Goal: Task Accomplishment & Management: Use online tool/utility

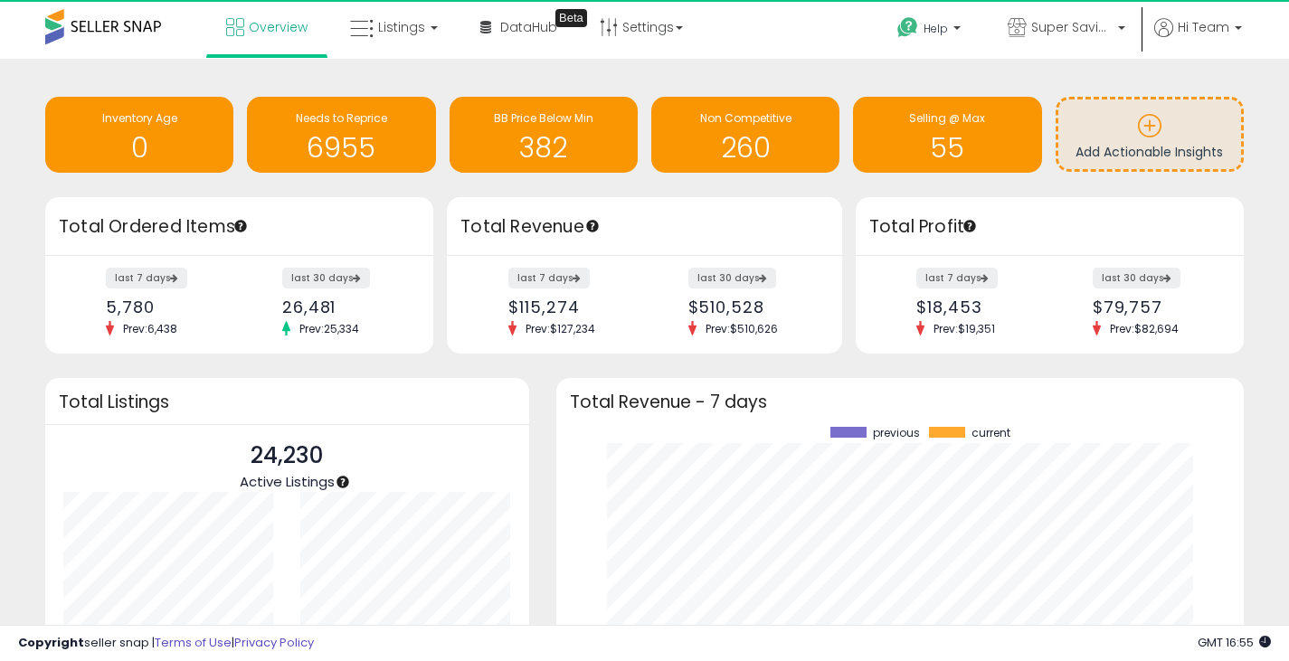
scroll to position [251, 652]
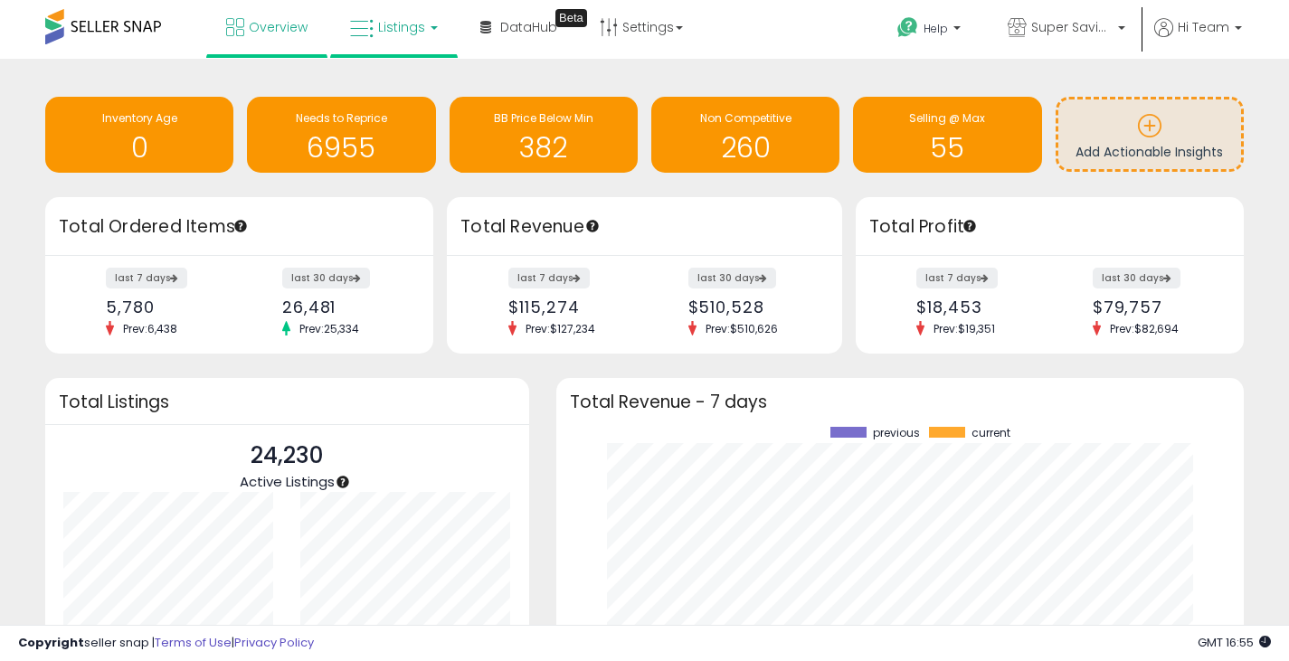
click at [412, 26] on span "Listings" at bounding box center [401, 27] width 47 height 18
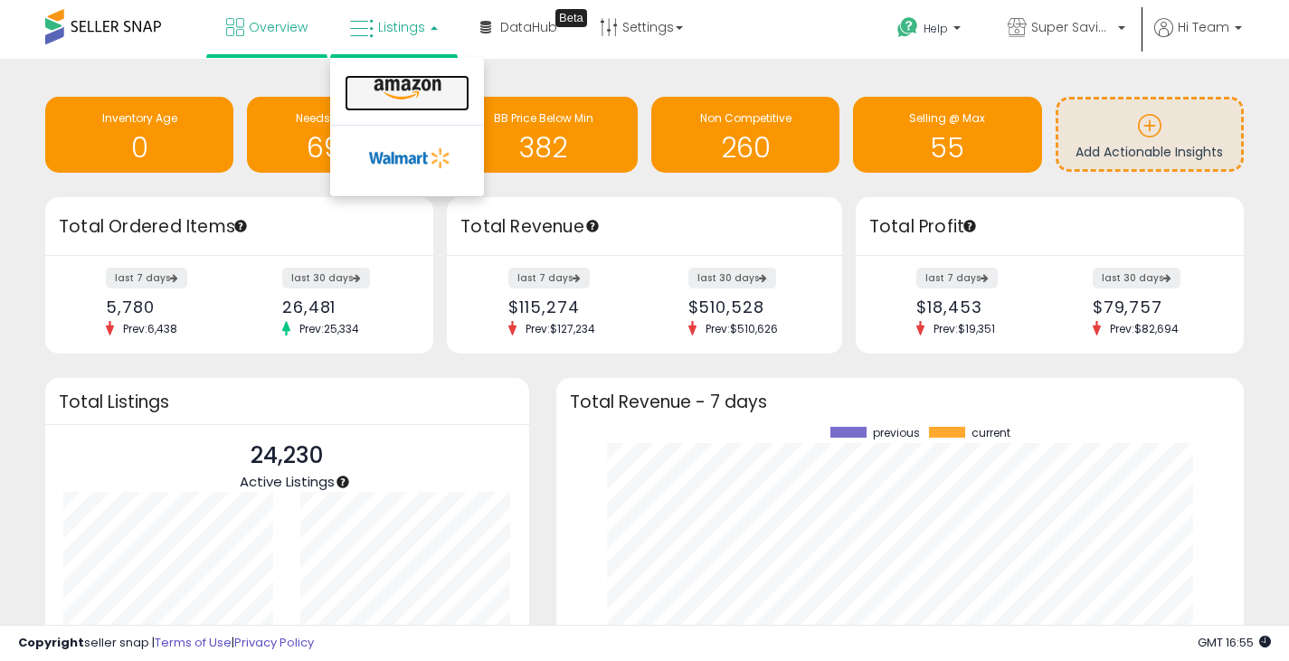
click at [411, 80] on icon at bounding box center [407, 90] width 79 height 24
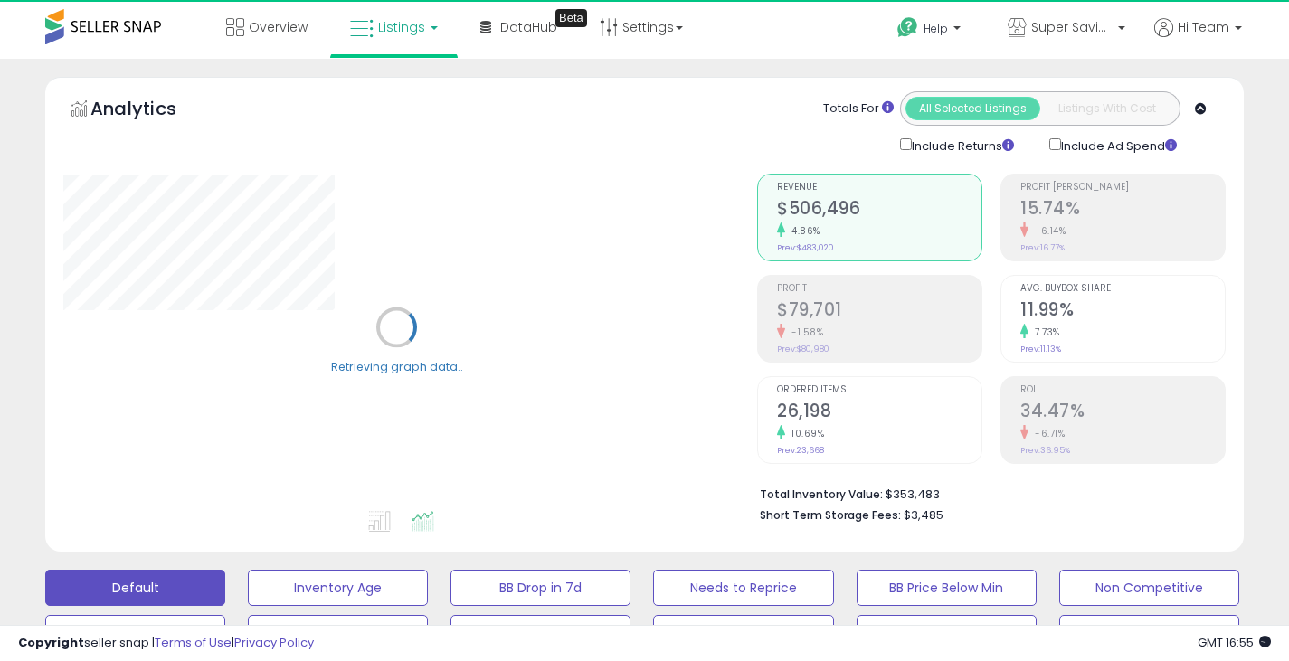
click at [408, 31] on span "Listings" at bounding box center [401, 27] width 47 height 18
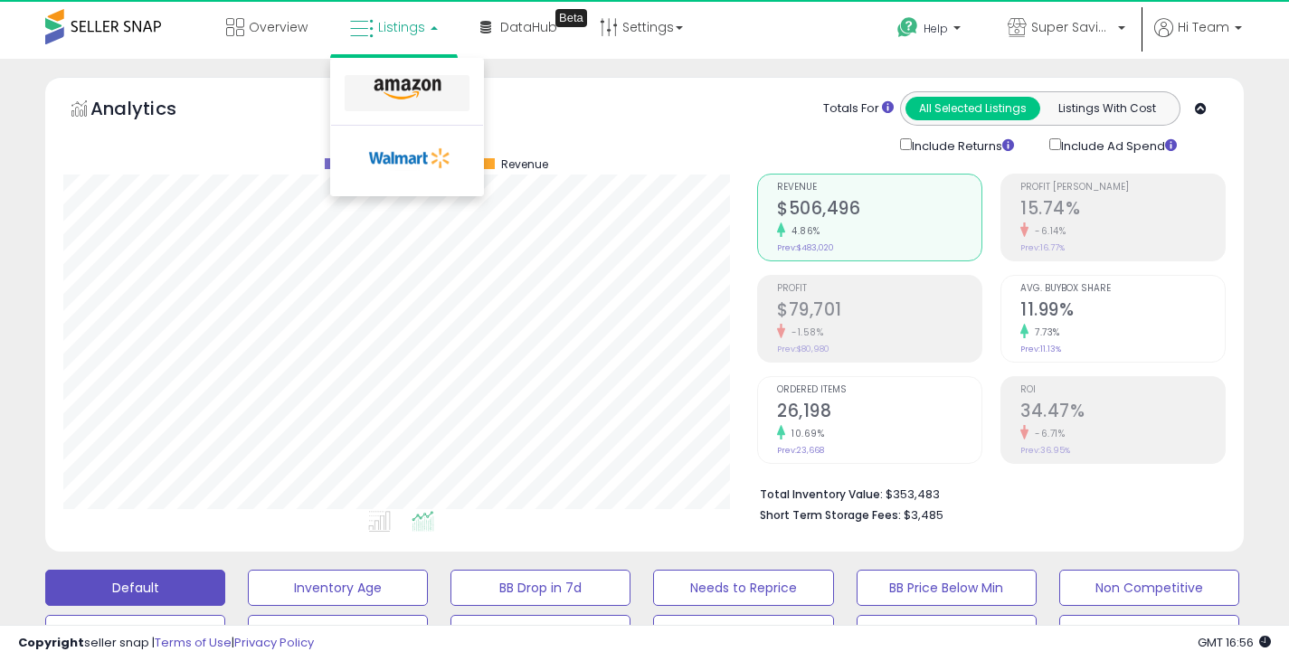
scroll to position [371, 694]
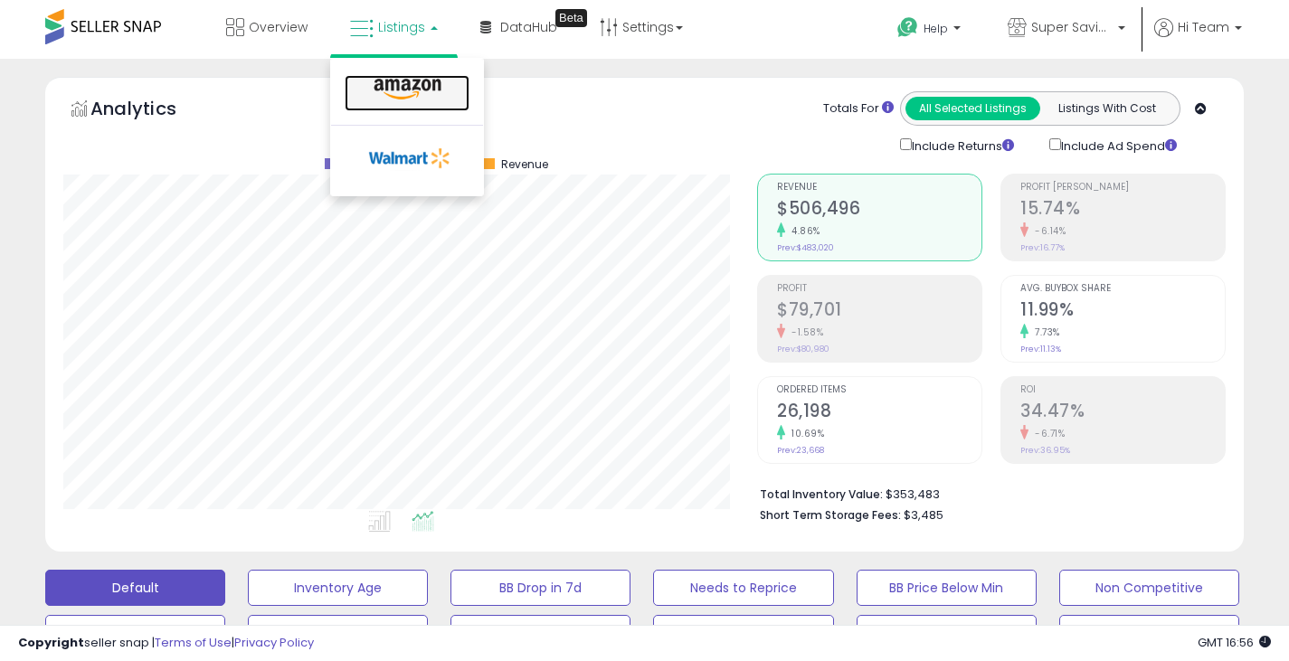
click at [421, 84] on icon at bounding box center [407, 90] width 79 height 24
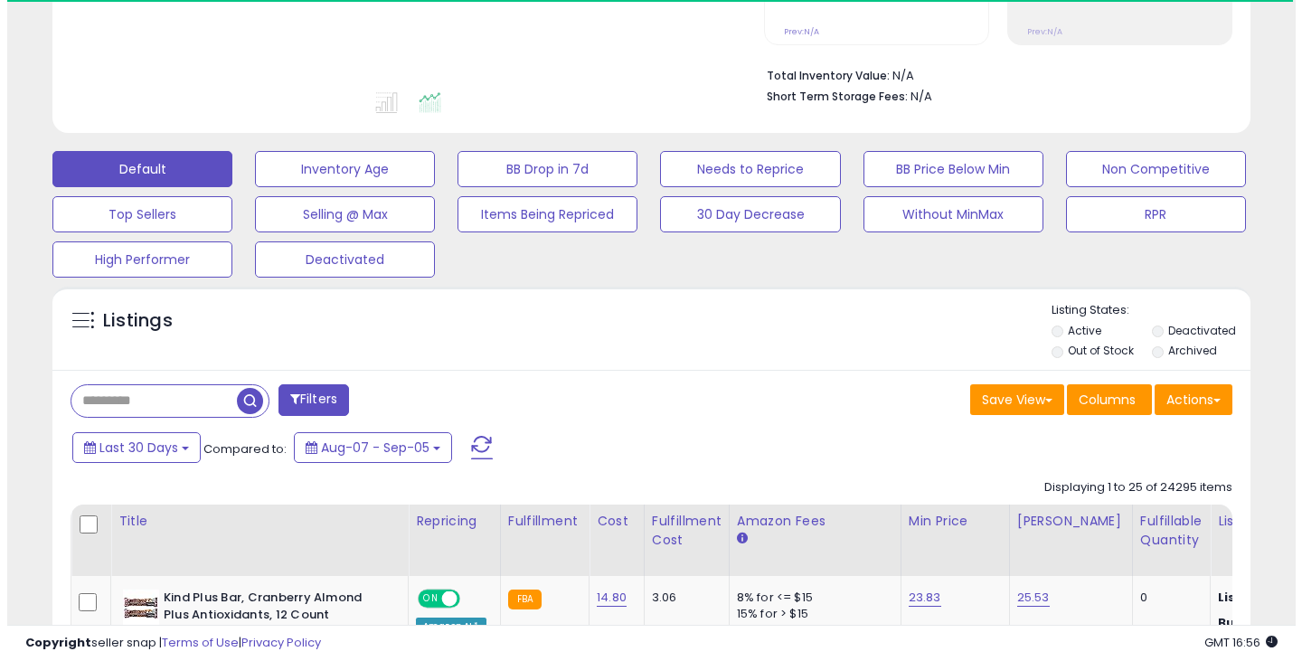
scroll to position [420, 0]
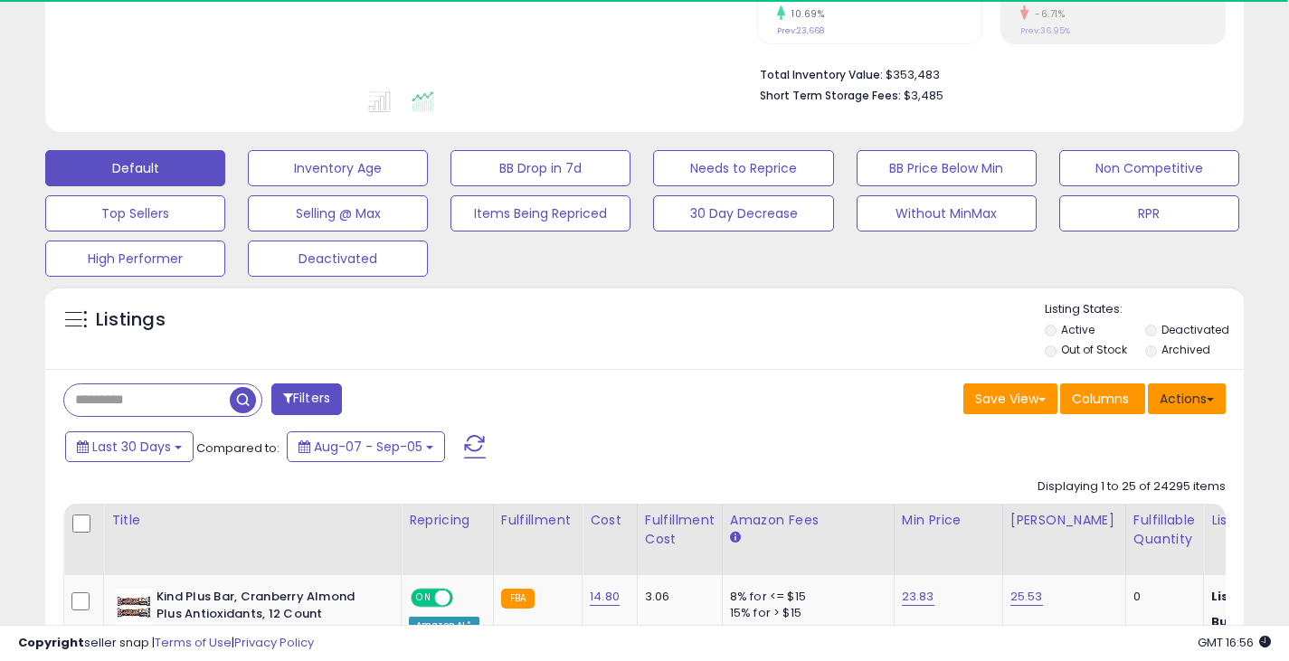
click at [1196, 402] on button "Actions" at bounding box center [1187, 398] width 78 height 31
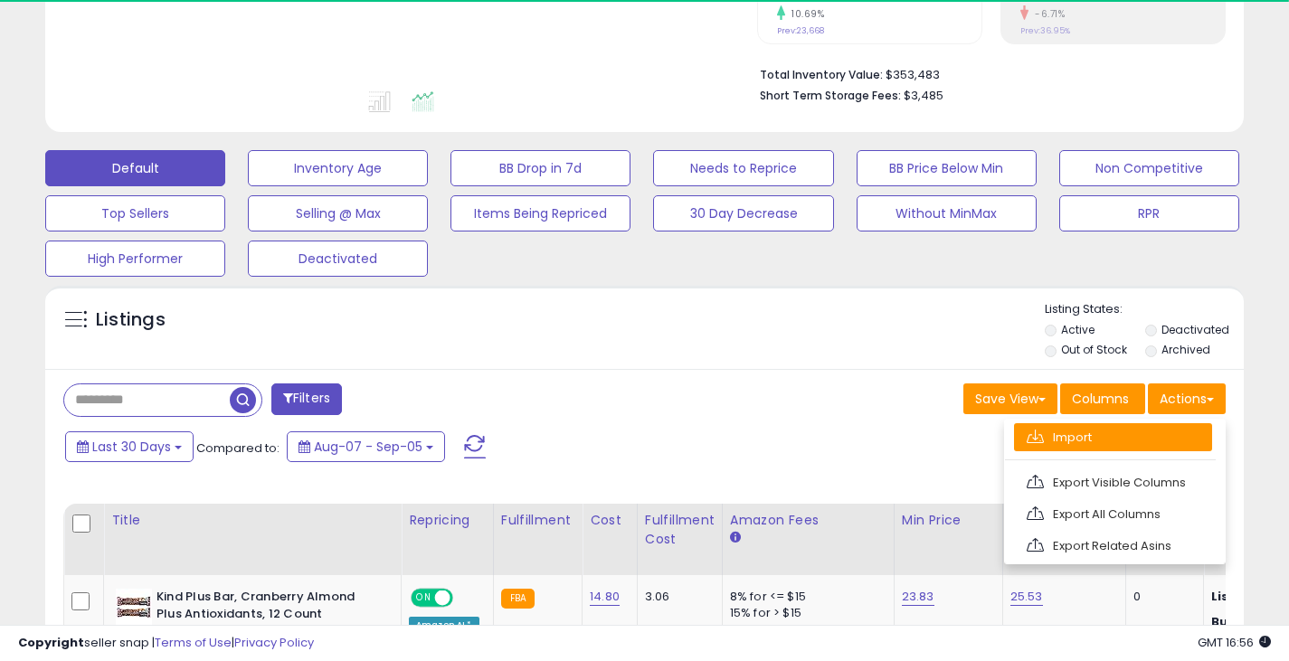
click at [1088, 438] on link "Import" at bounding box center [1113, 437] width 198 height 28
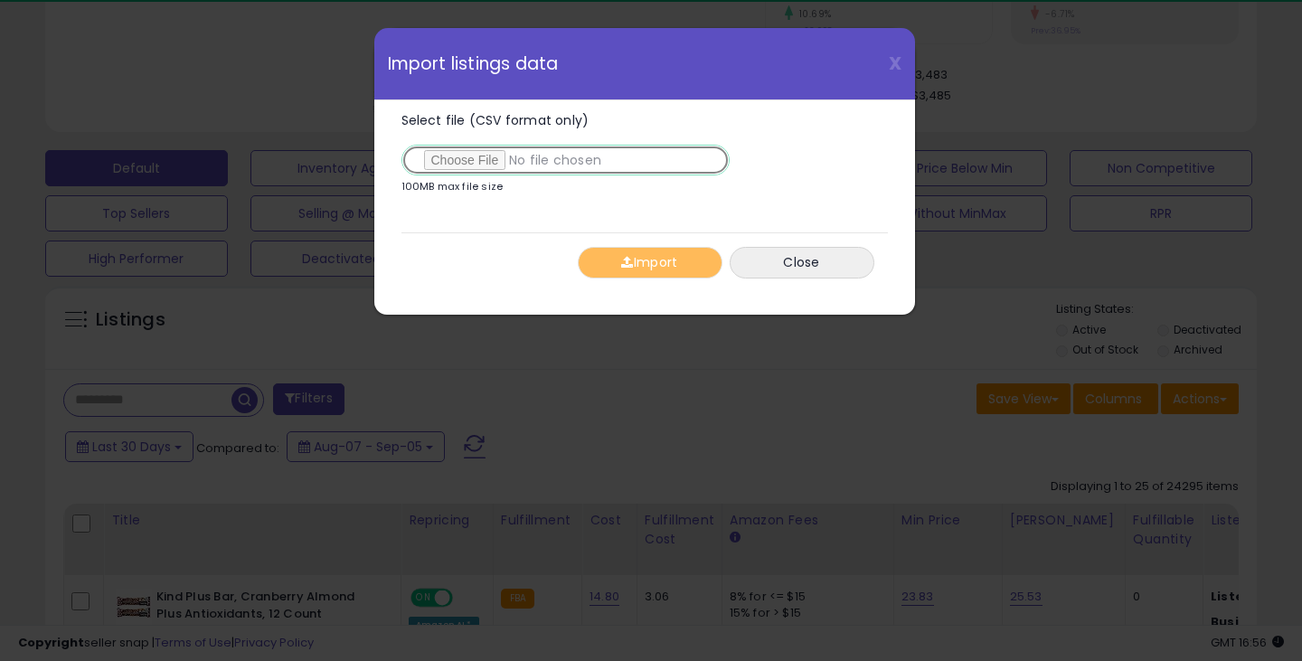
click at [478, 160] on input "Select file (CSV format only)" at bounding box center [566, 160] width 328 height 31
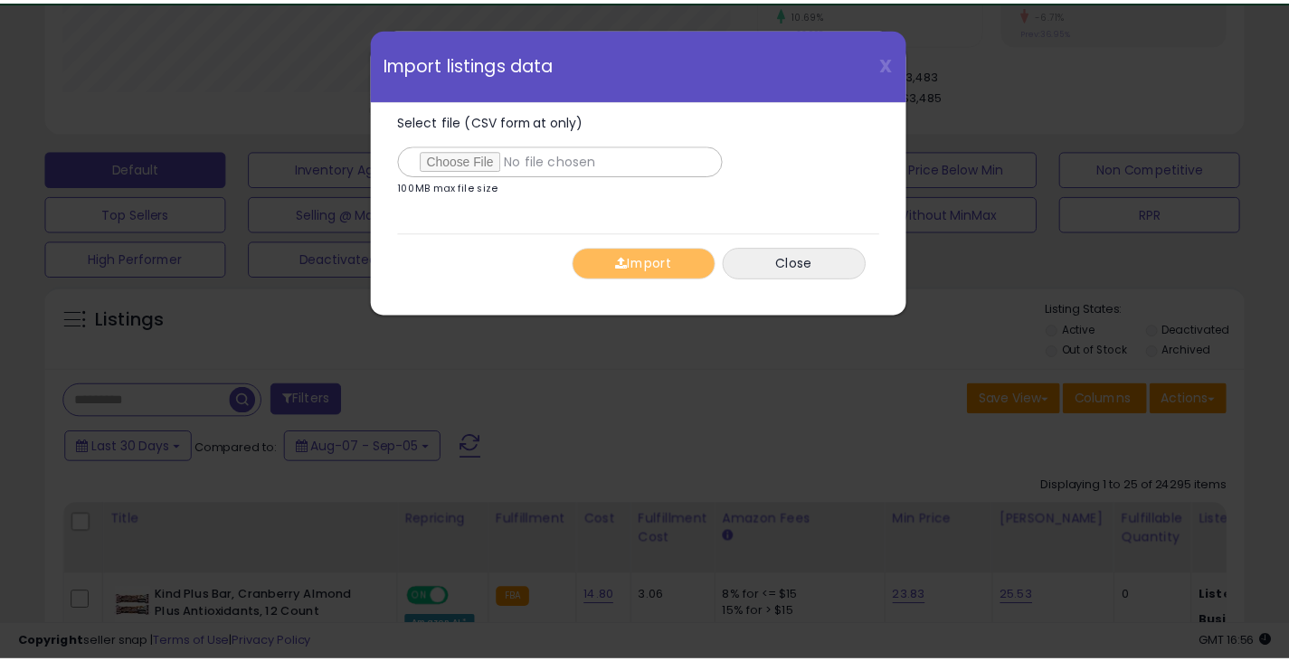
scroll to position [371, 702]
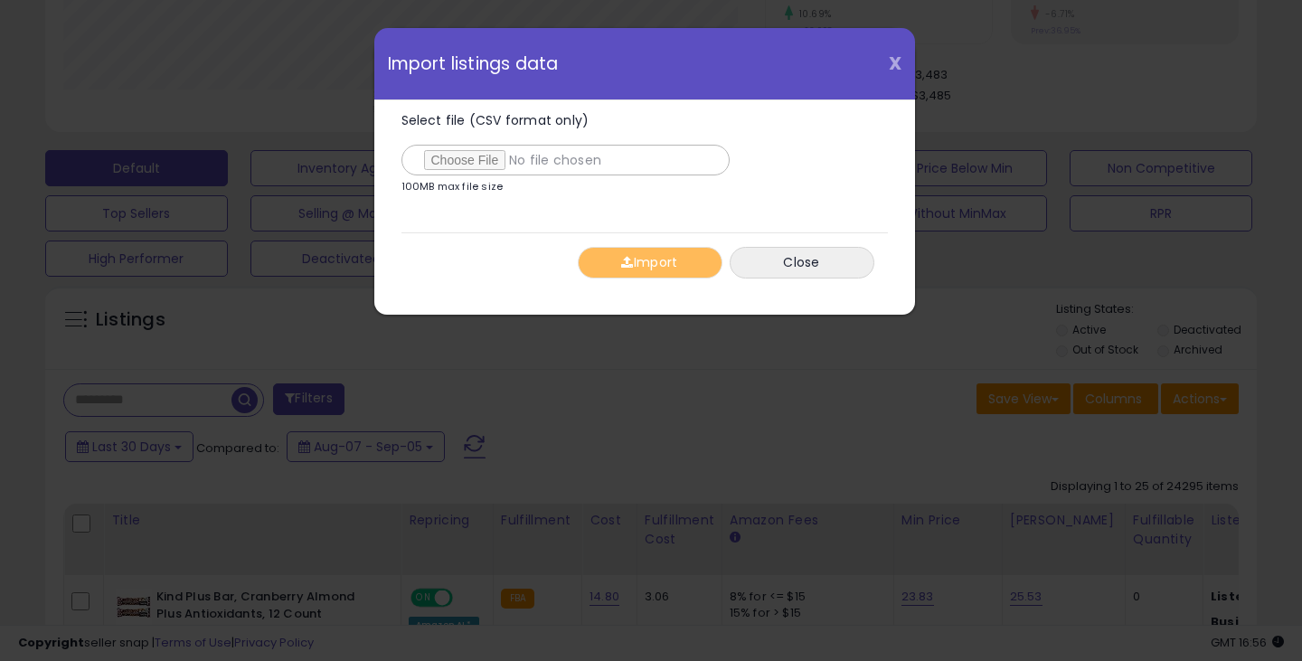
click at [892, 64] on span "X" at bounding box center [895, 63] width 13 height 25
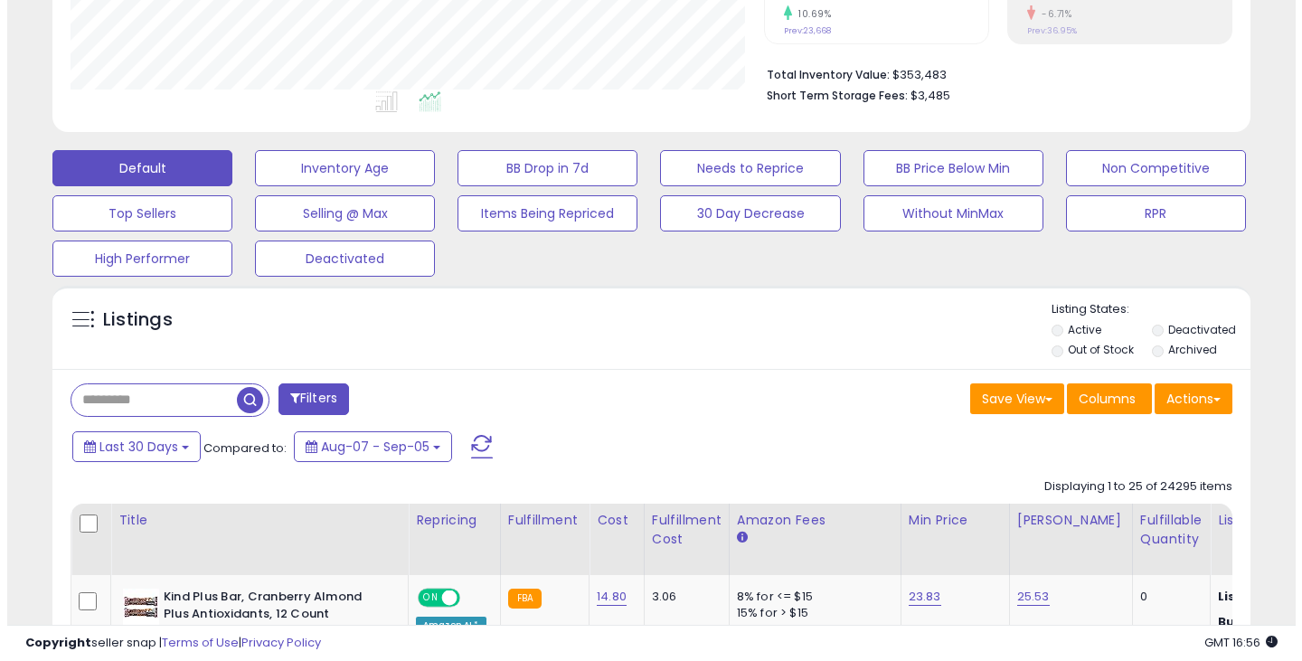
scroll to position [903967, 903644]
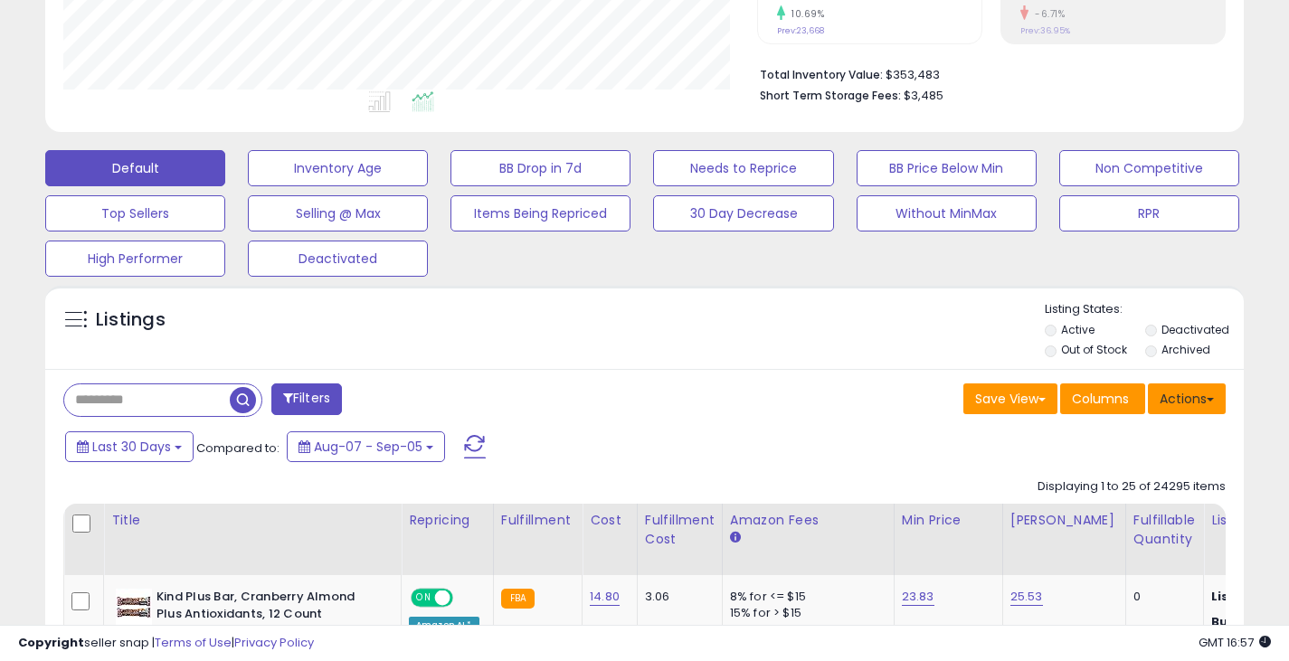
click at [1196, 401] on button "Actions" at bounding box center [1187, 398] width 78 height 31
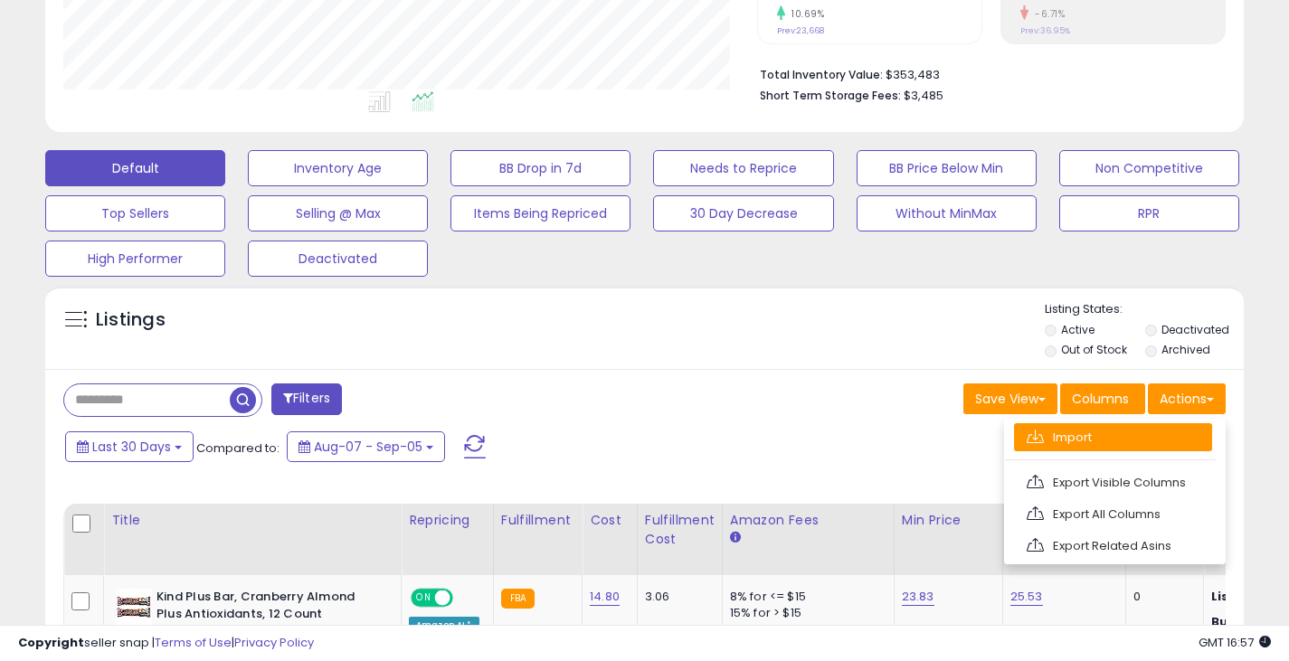
click at [1065, 443] on link "Import" at bounding box center [1113, 437] width 198 height 28
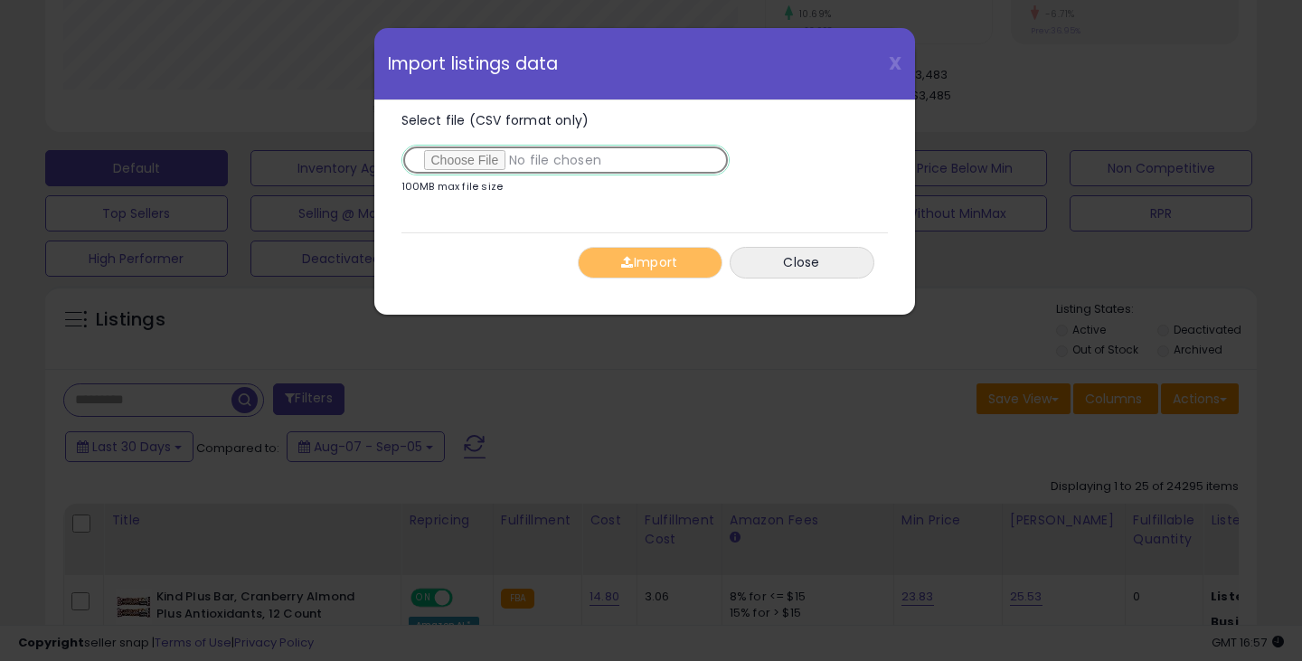
click at [476, 160] on input "Select file (CSV format only)" at bounding box center [566, 160] width 328 height 31
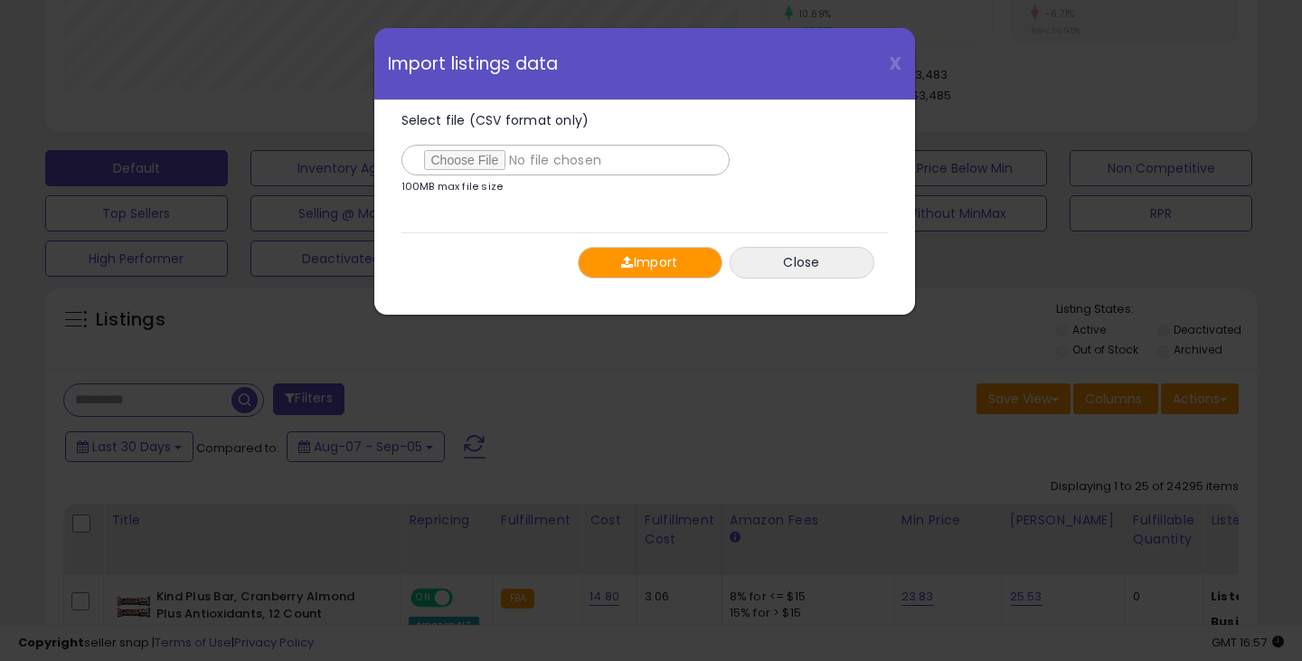
click at [666, 267] on button "Import" at bounding box center [650, 263] width 145 height 32
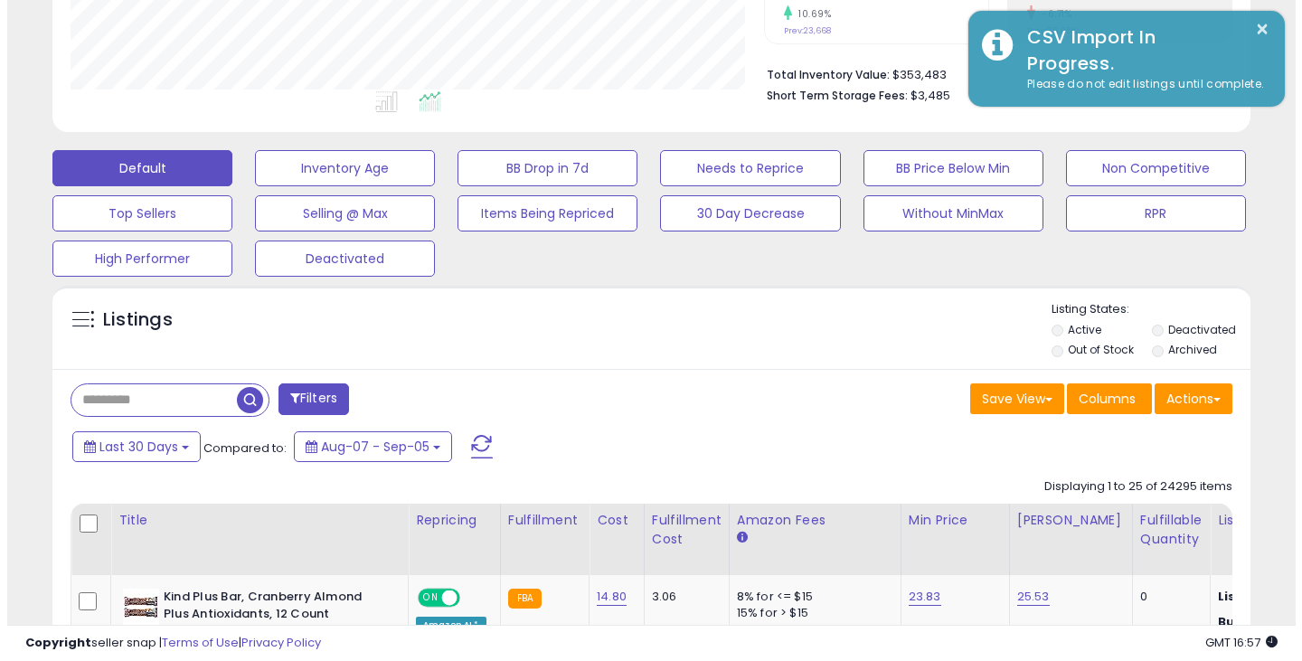
scroll to position [903967, 903644]
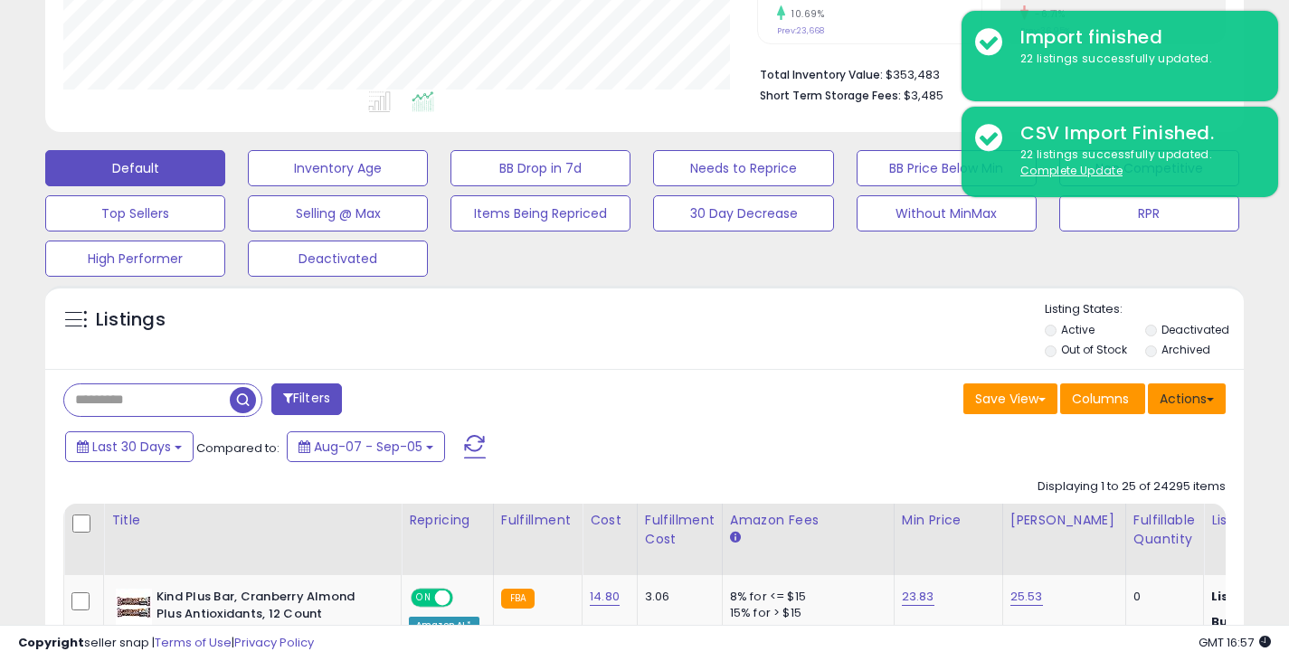
click at [1197, 396] on button "Actions" at bounding box center [1187, 398] width 78 height 31
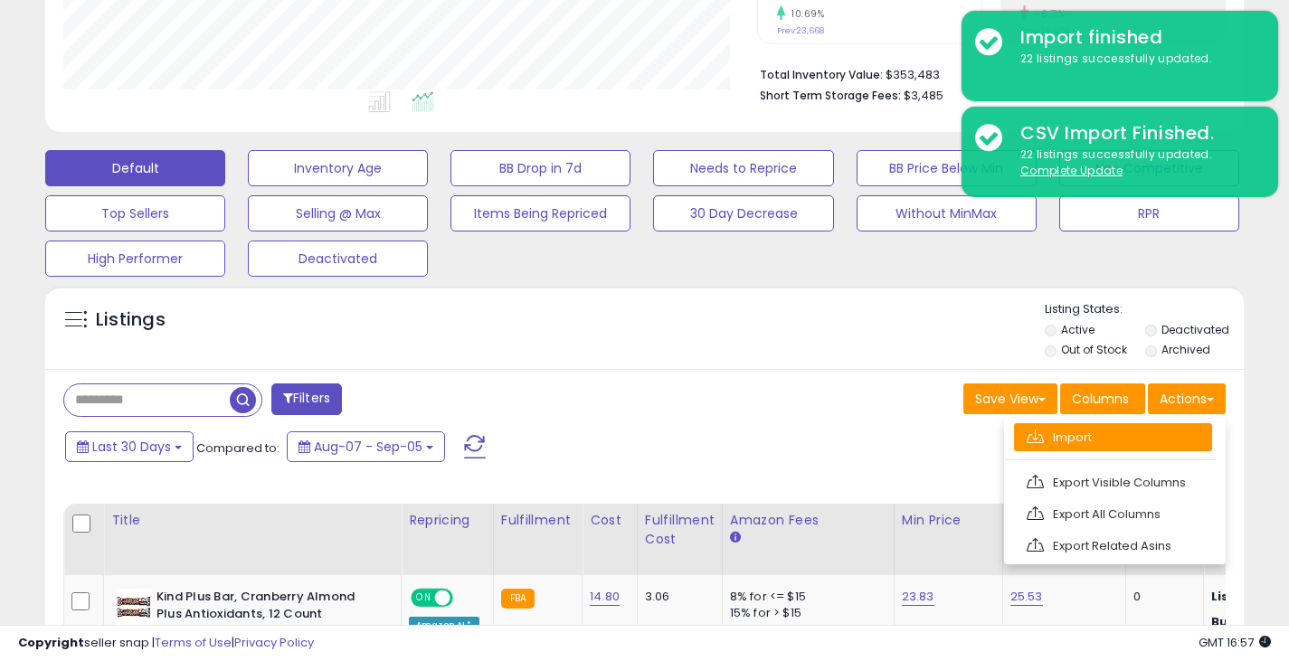
click at [1082, 442] on link "Import" at bounding box center [1113, 437] width 198 height 28
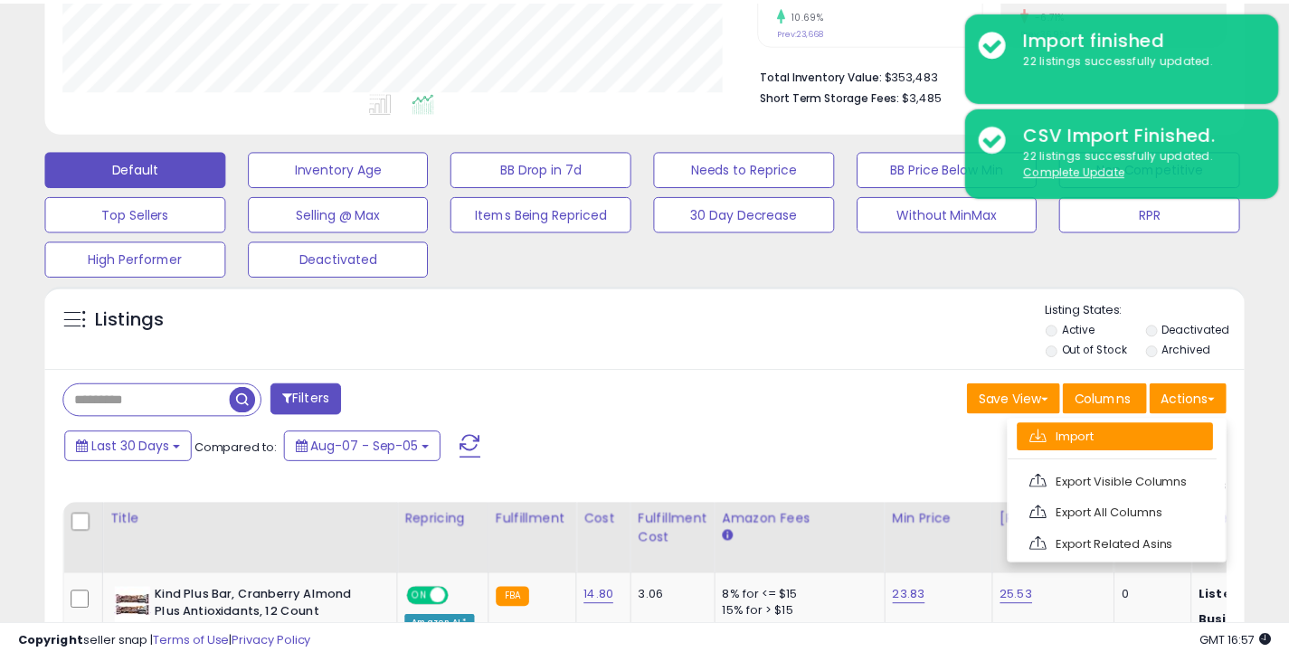
scroll to position [371, 702]
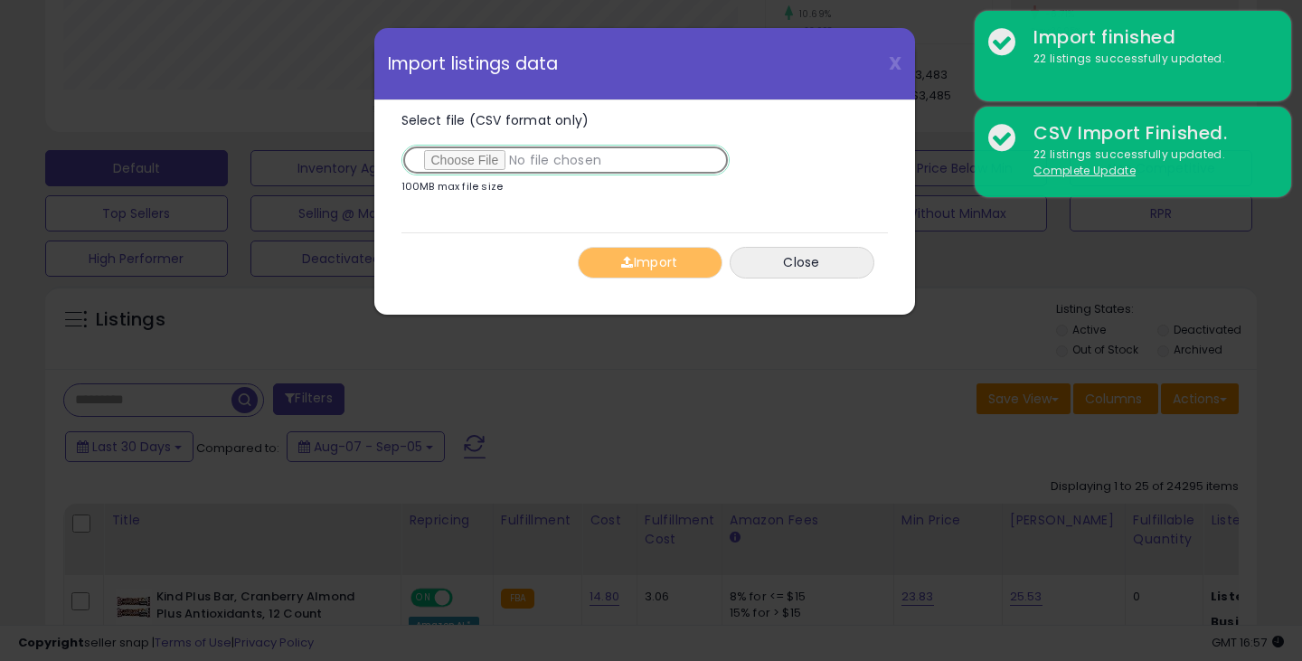
click at [479, 157] on input "Select file (CSV format only)" at bounding box center [566, 160] width 328 height 31
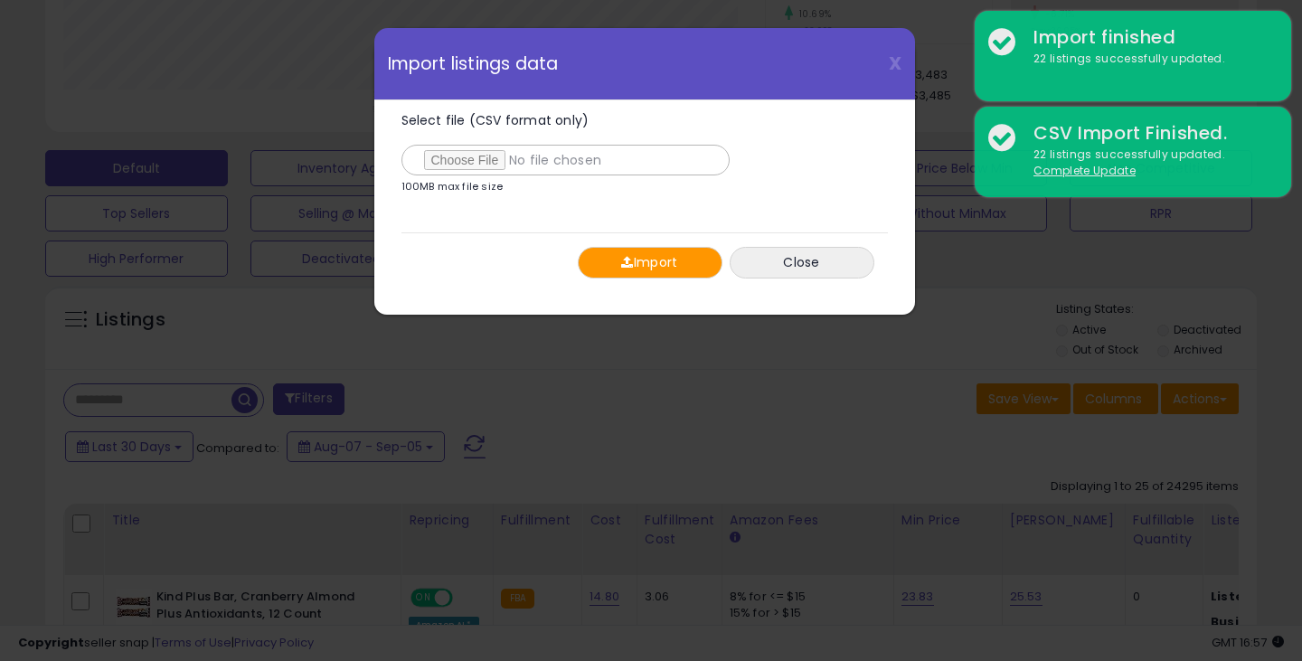
click at [640, 260] on button "Import" at bounding box center [650, 263] width 145 height 32
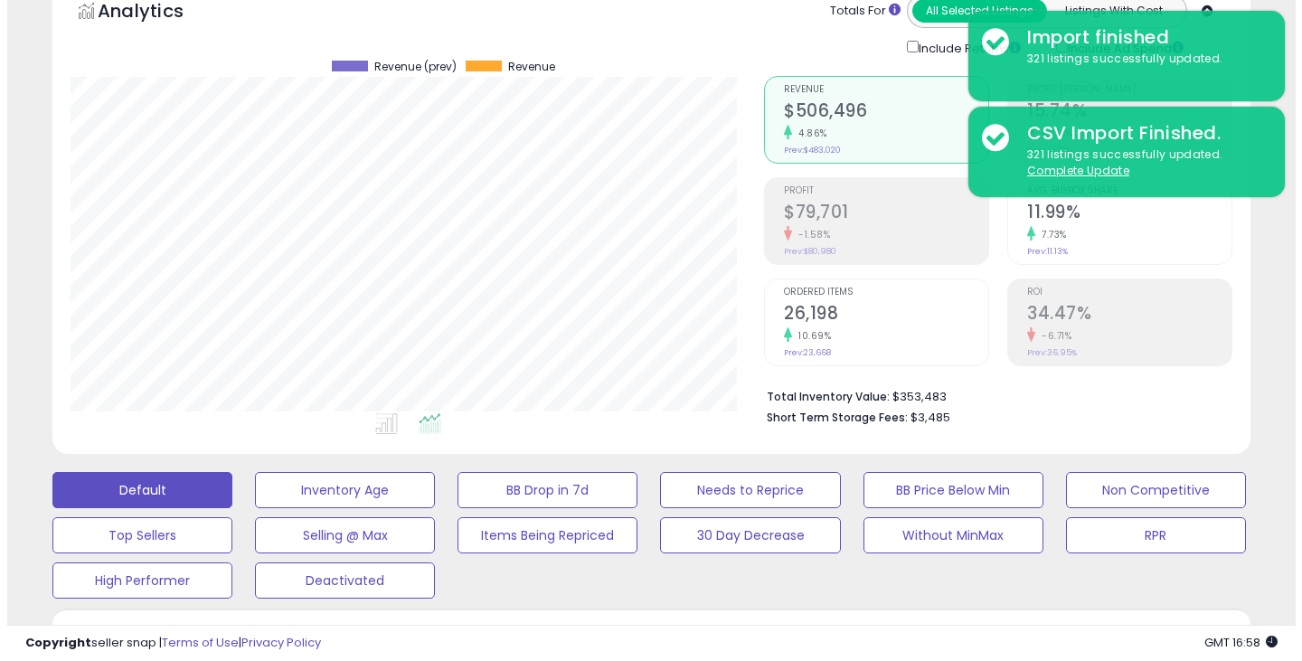
scroll to position [271, 0]
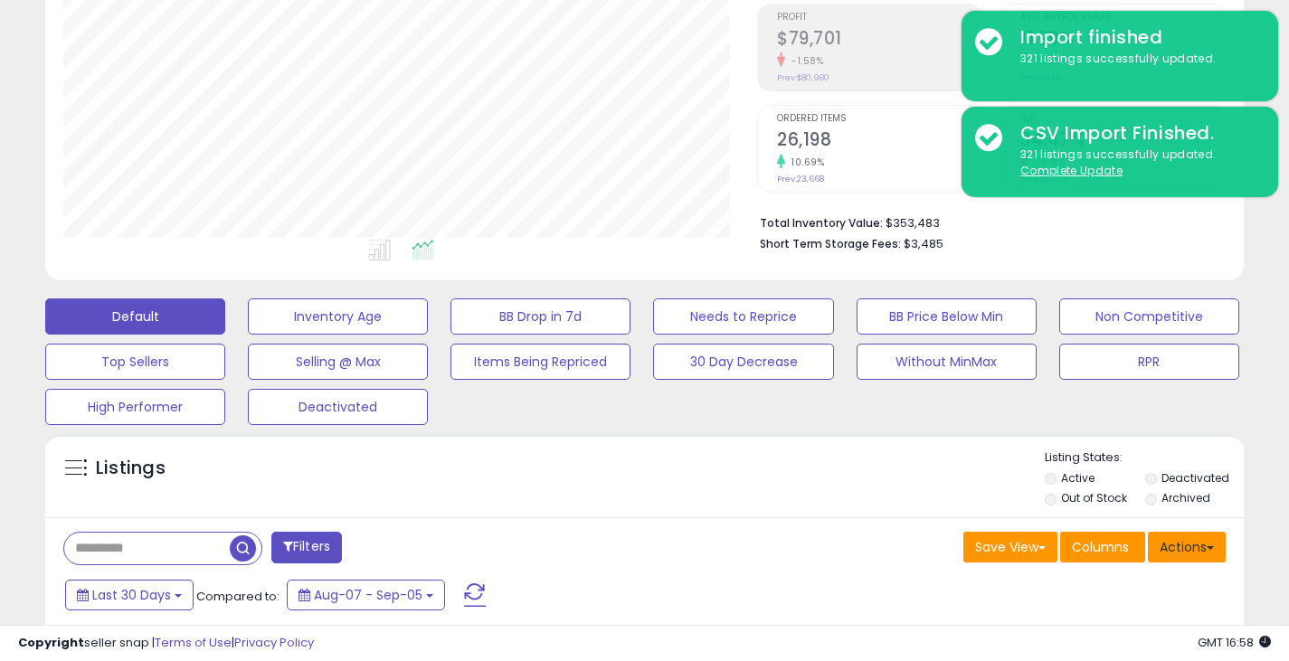
click at [1183, 549] on button "Actions" at bounding box center [1187, 547] width 78 height 31
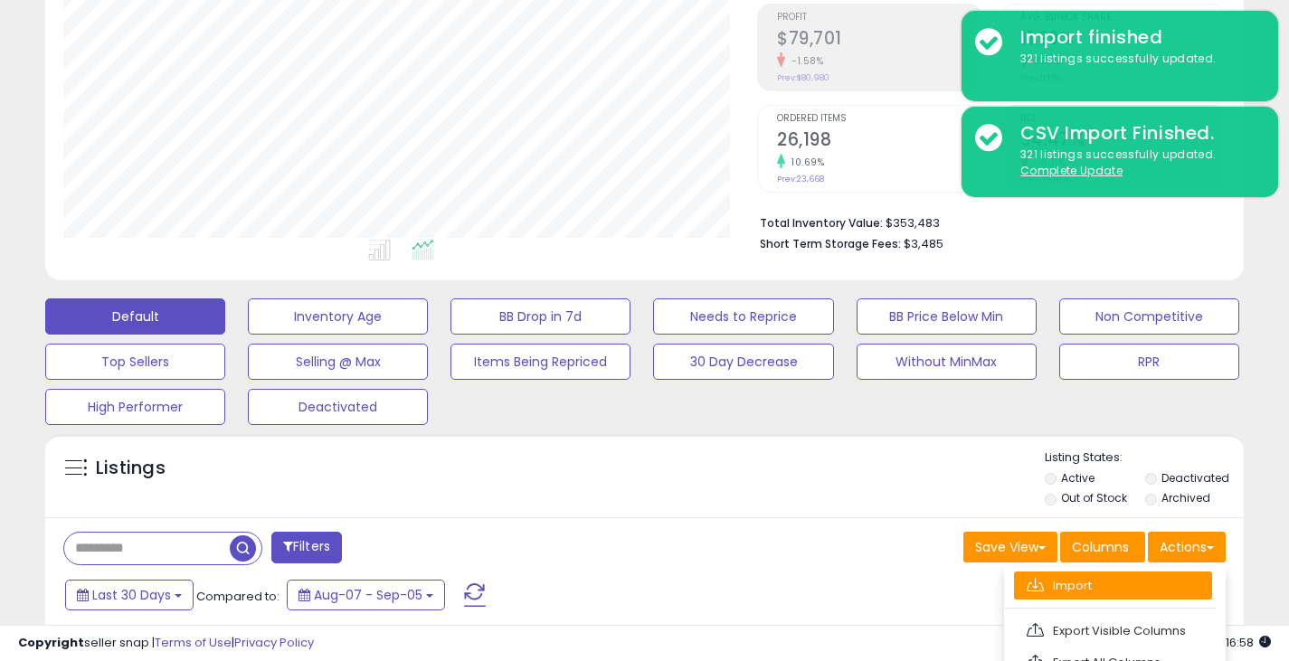
click at [1074, 583] on link "Import" at bounding box center [1113, 586] width 198 height 28
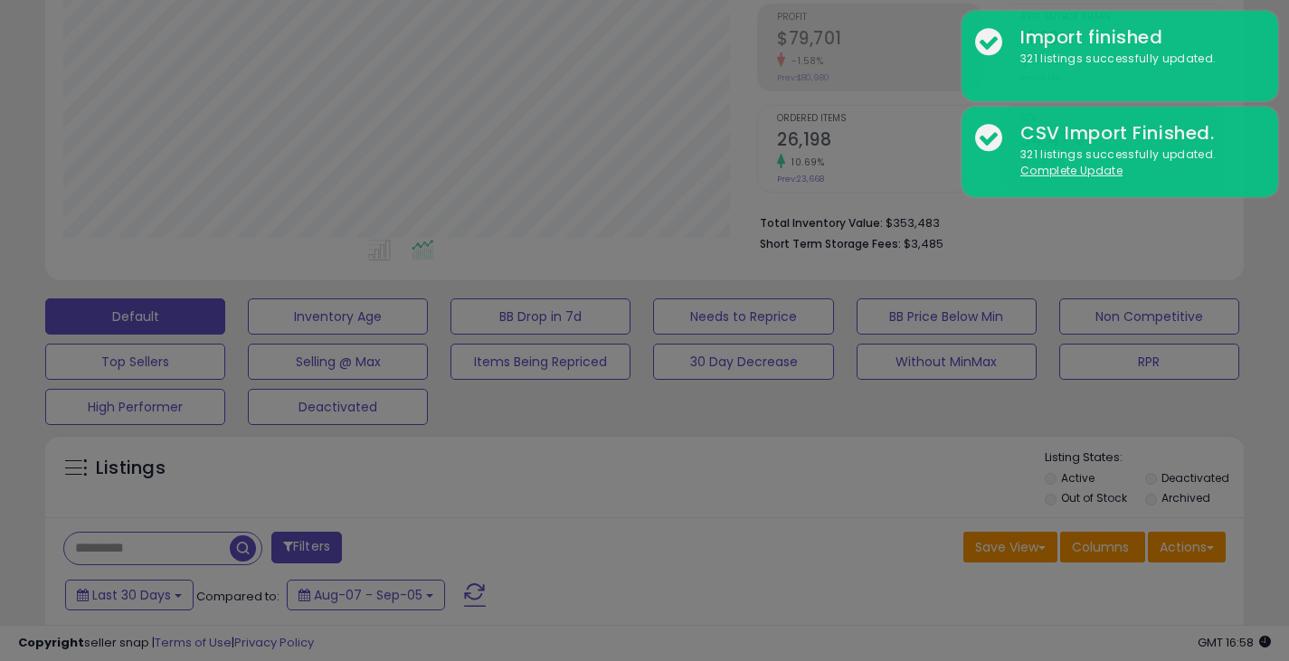
scroll to position [371, 702]
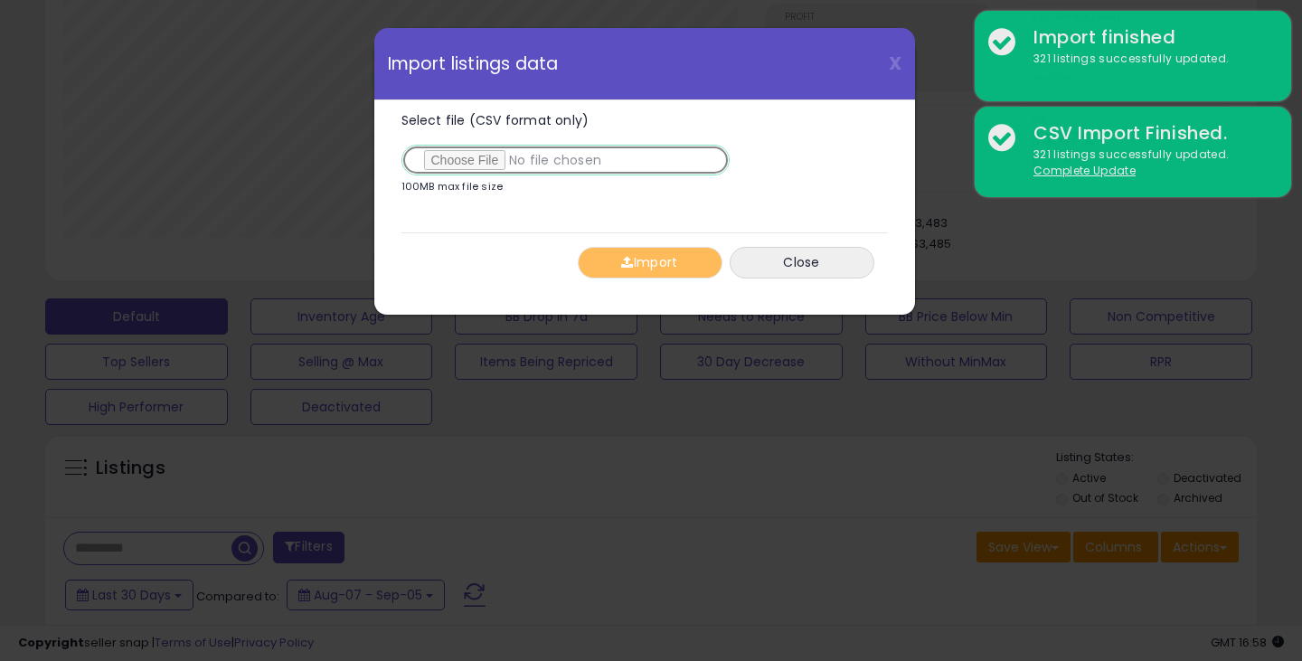
click at [460, 156] on input "Select file (CSV format only)" at bounding box center [566, 160] width 328 height 31
type input "**********"
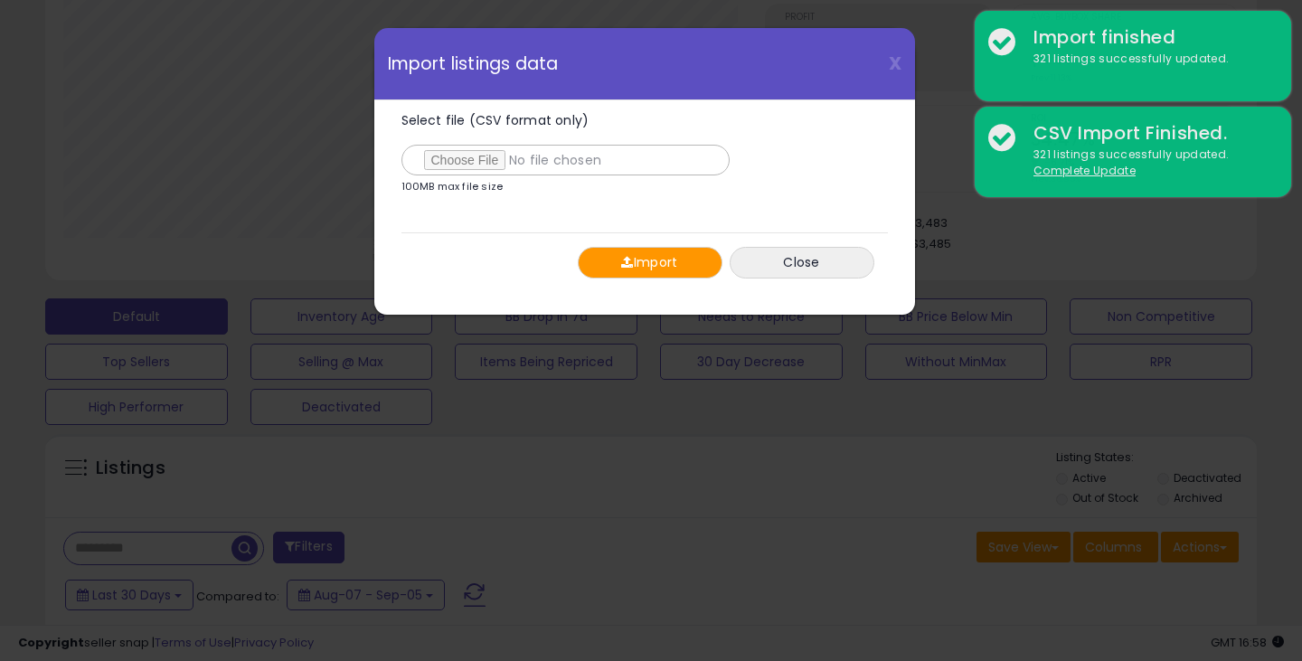
click at [673, 260] on button "Import" at bounding box center [650, 263] width 145 height 32
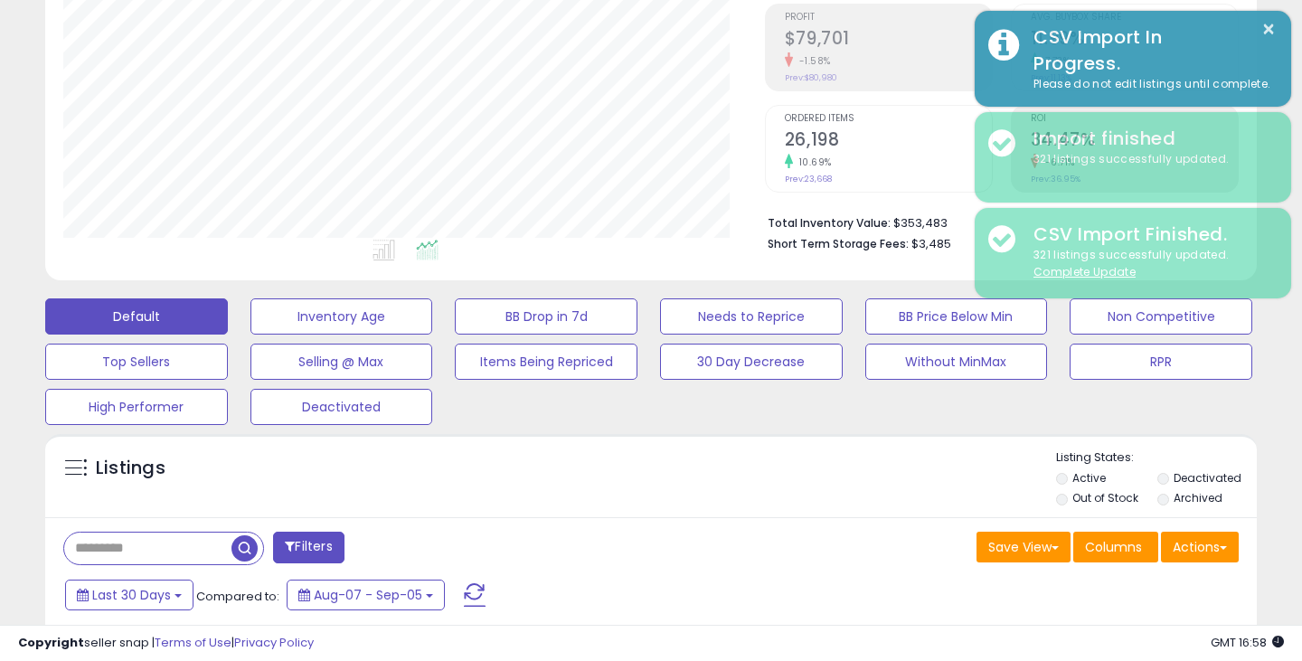
scroll to position [903967, 903644]
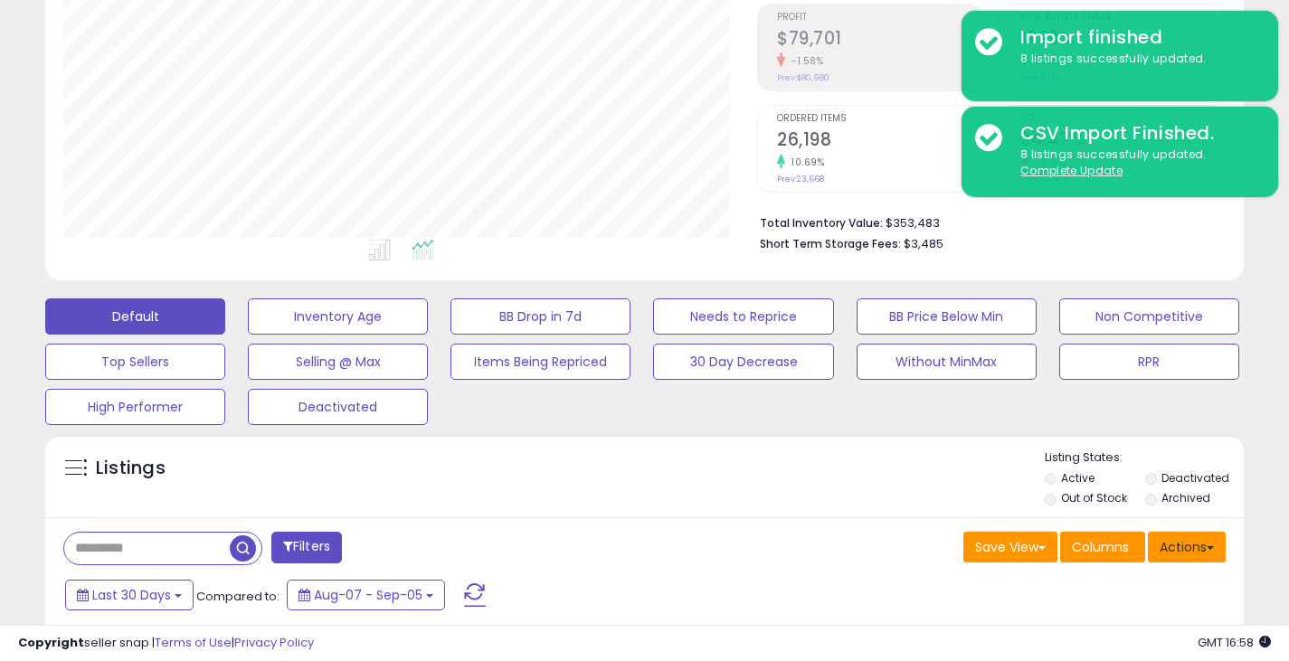
click at [1176, 544] on button "Actions" at bounding box center [1187, 547] width 78 height 31
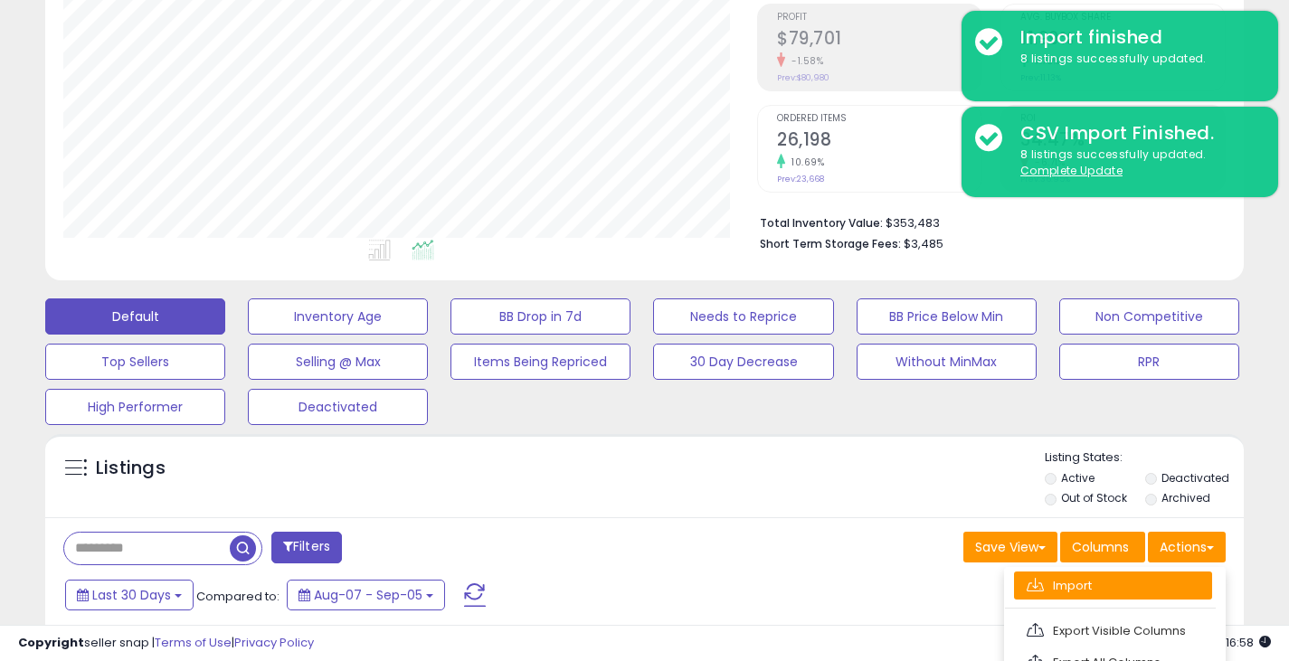
click at [1076, 587] on link "Import" at bounding box center [1113, 586] width 198 height 28
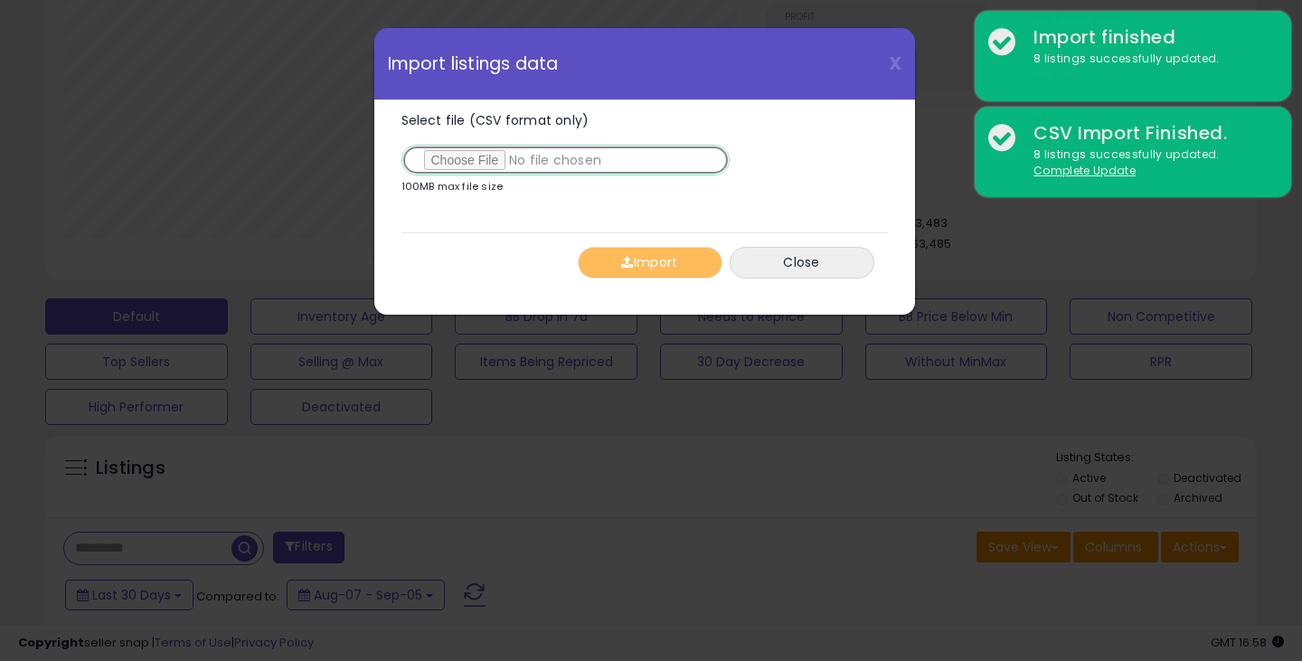
click at [484, 161] on input "Select file (CSV format only)" at bounding box center [566, 160] width 328 height 31
type input "**********"
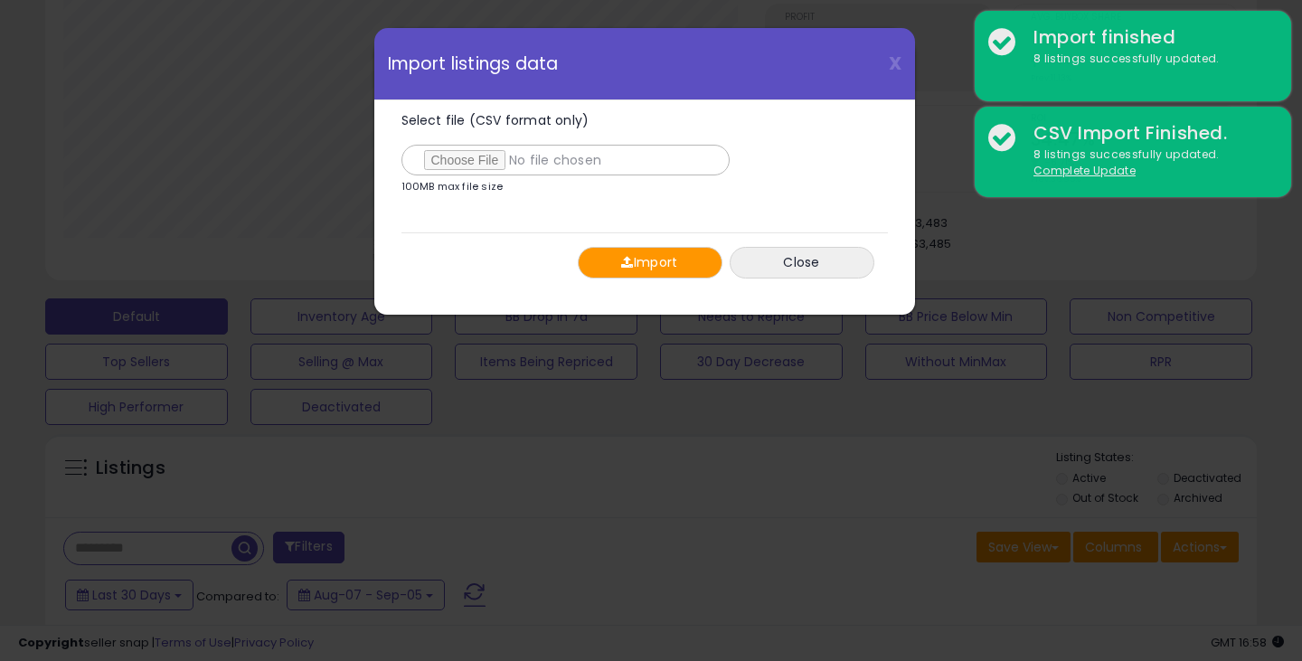
click at [661, 258] on button "Import" at bounding box center [650, 263] width 145 height 32
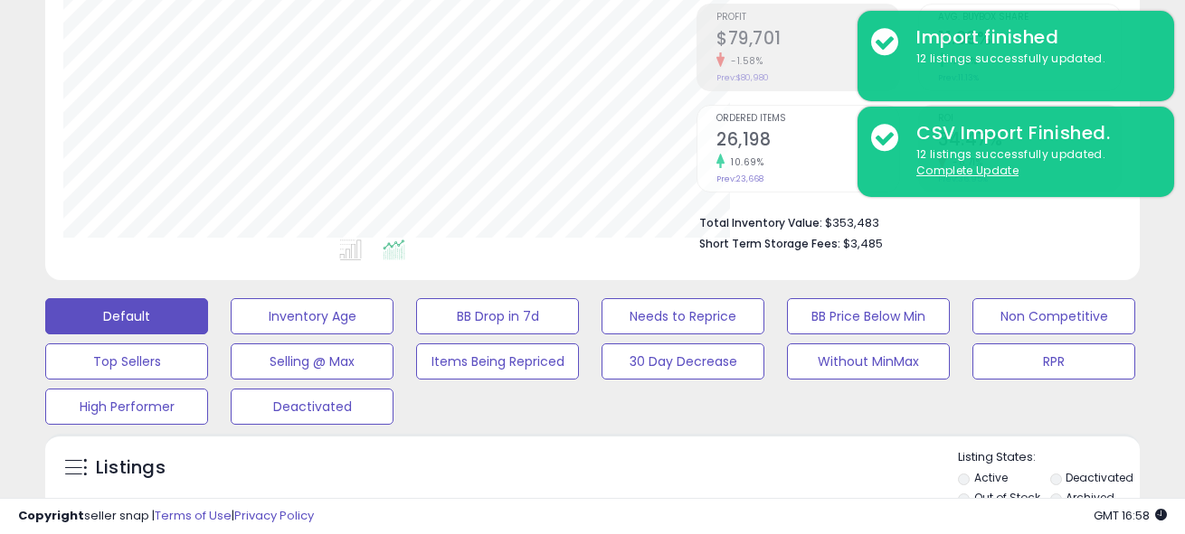
scroll to position [903967, 903705]
